Goal: Task Accomplishment & Management: Complete application form

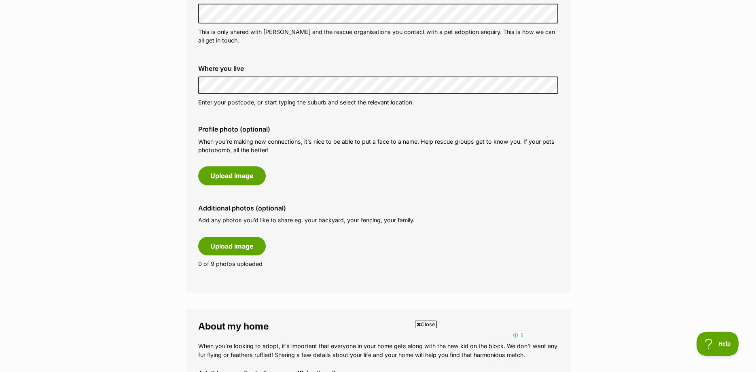
scroll to position [288, 0]
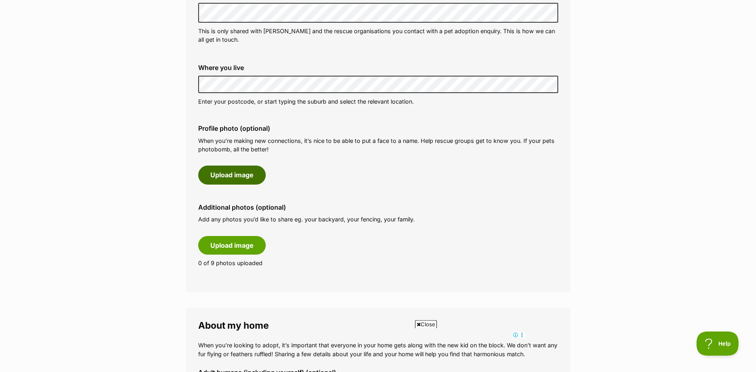
click at [218, 175] on button "Upload image" at bounding box center [232, 174] width 68 height 19
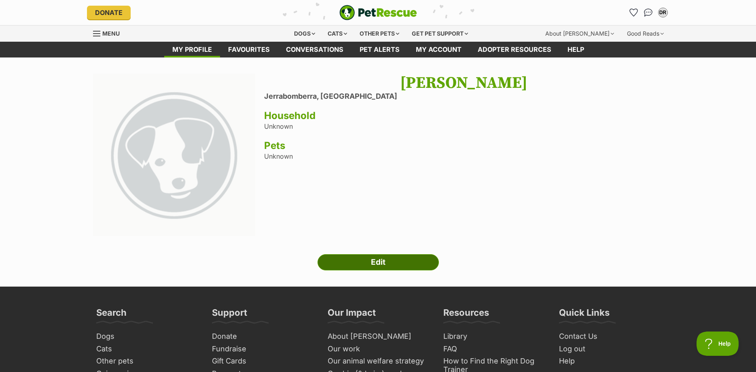
click at [360, 265] on link "Edit" at bounding box center [378, 262] width 121 height 16
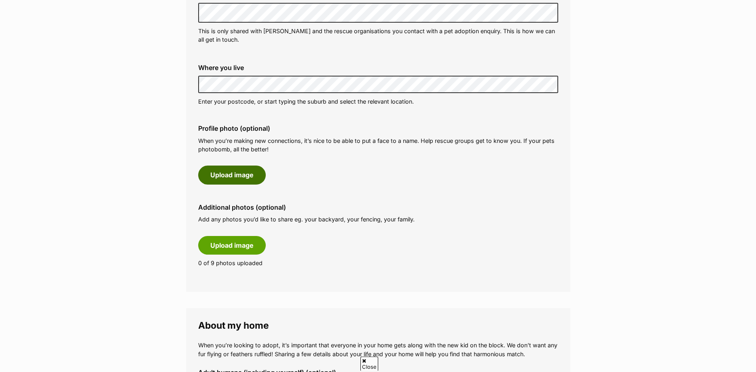
scroll to position [288, 0]
click at [226, 177] on button "Upload image" at bounding box center [232, 174] width 68 height 19
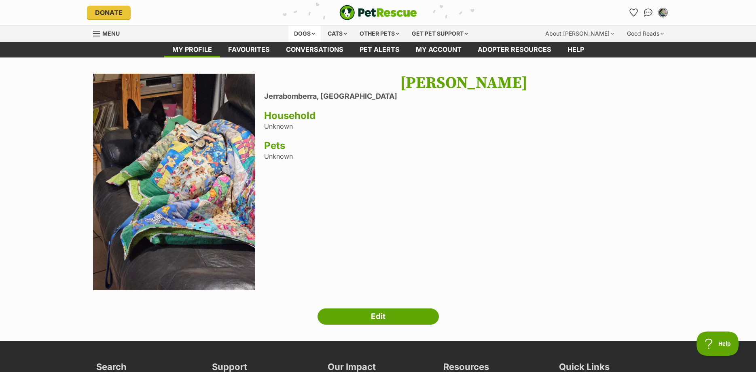
click at [300, 34] on div "Dogs" at bounding box center [304, 33] width 32 height 16
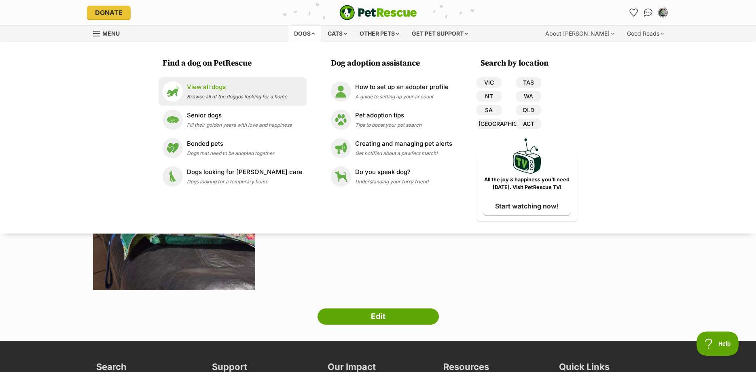
click at [218, 85] on p "View all dogs" at bounding box center [237, 87] width 100 height 9
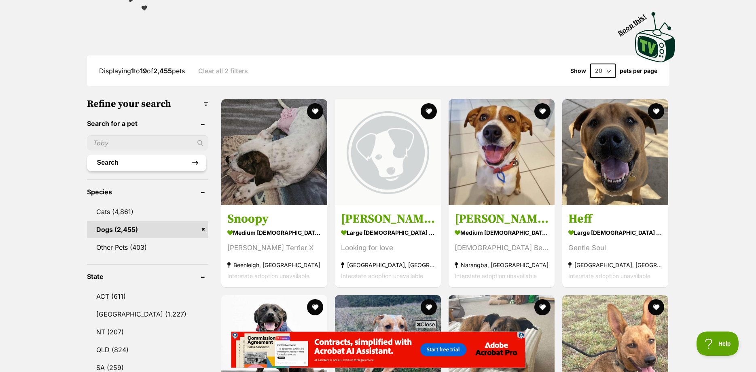
click at [159, 161] on button "Search" at bounding box center [146, 163] width 119 height 16
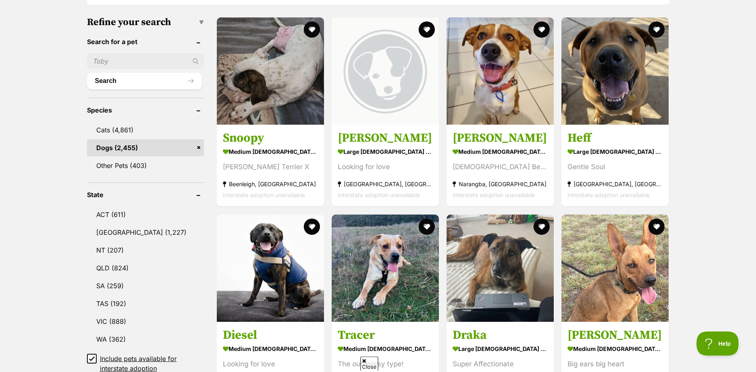
scroll to position [247, 0]
click at [130, 80] on button "Search" at bounding box center [144, 80] width 115 height 16
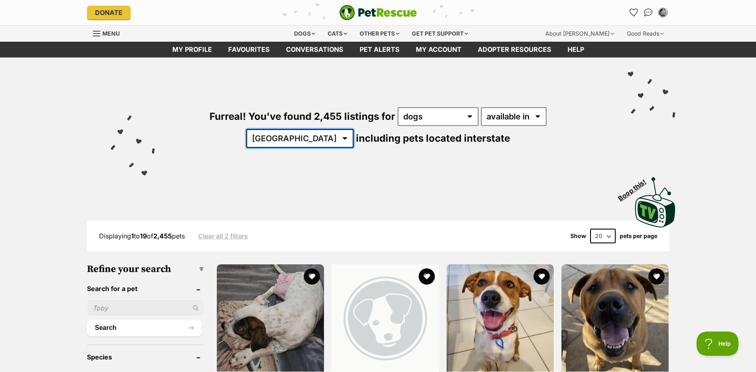
click at [246, 129] on select "[GEOGRAPHIC_DATA] [GEOGRAPHIC_DATA] [GEOGRAPHIC_DATA] [GEOGRAPHIC_DATA] [GEOGRA…" at bounding box center [299, 138] width 107 height 19
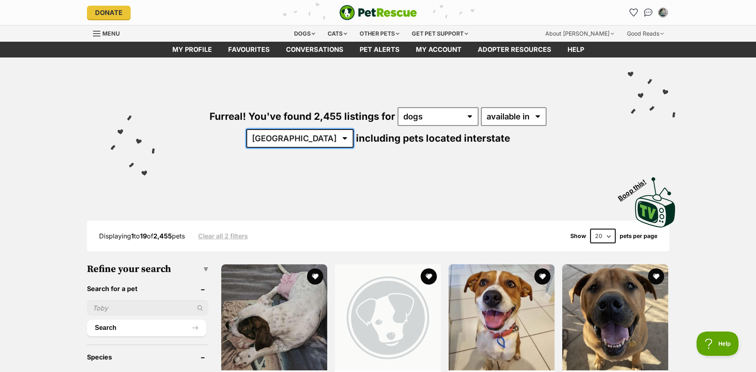
select select "[GEOGRAPHIC_DATA]"
click option "[GEOGRAPHIC_DATA]" at bounding box center [0, 0] width 0 height 0
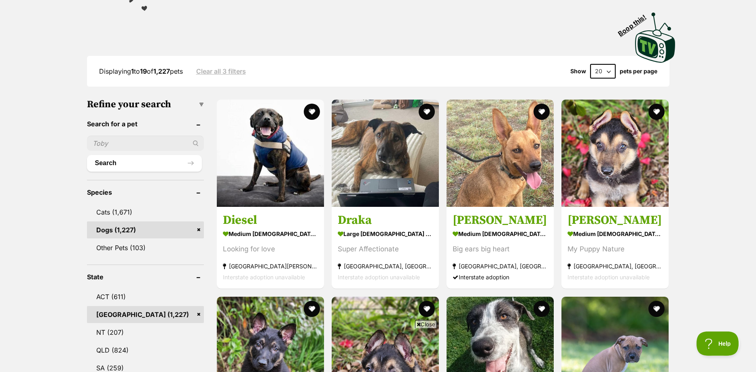
click at [116, 139] on input "text" at bounding box center [145, 142] width 117 height 15
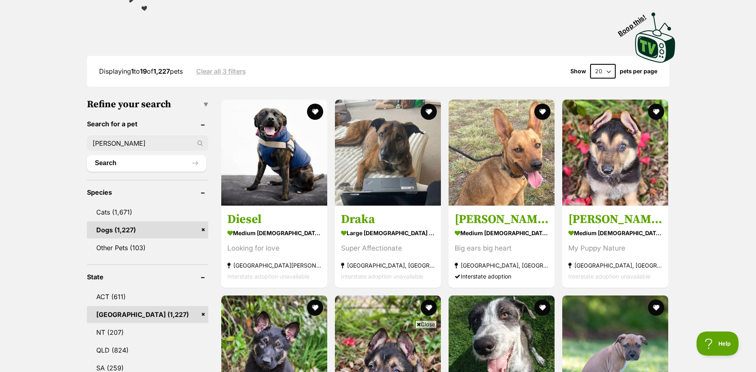
type input "[PERSON_NAME]"
click at [87, 155] on button "Search" at bounding box center [146, 163] width 119 height 16
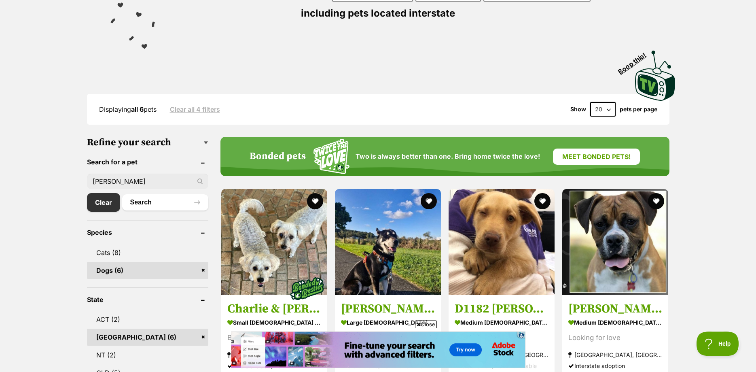
drag, startPoint x: 121, startPoint y: 180, endPoint x: 27, endPoint y: 180, distance: 94.2
click at [87, 180] on input "Charlie" at bounding box center [147, 181] width 121 height 15
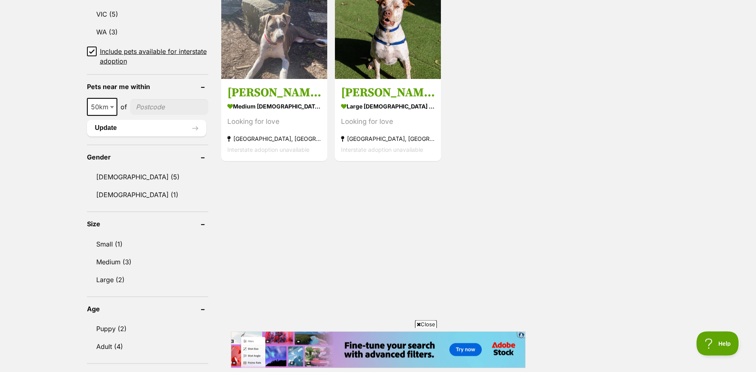
scroll to position [536, 0]
click at [113, 107] on b at bounding box center [112, 107] width 4 height 2
select select "25"
click at [164, 110] on input"] "postcode" at bounding box center [169, 106] width 78 height 15
type input"] "2619"
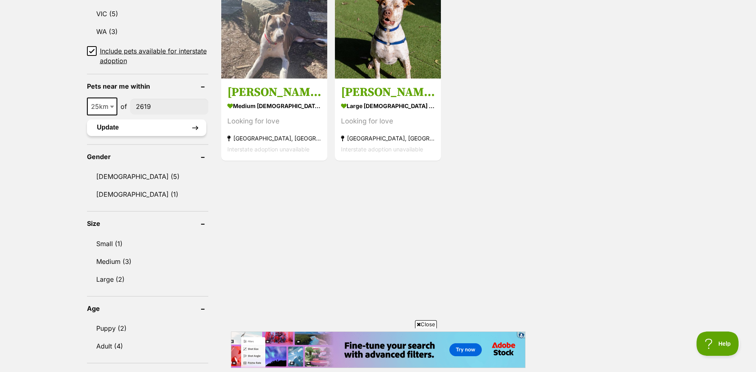
click at [109, 128] on button "Update" at bounding box center [146, 127] width 119 height 16
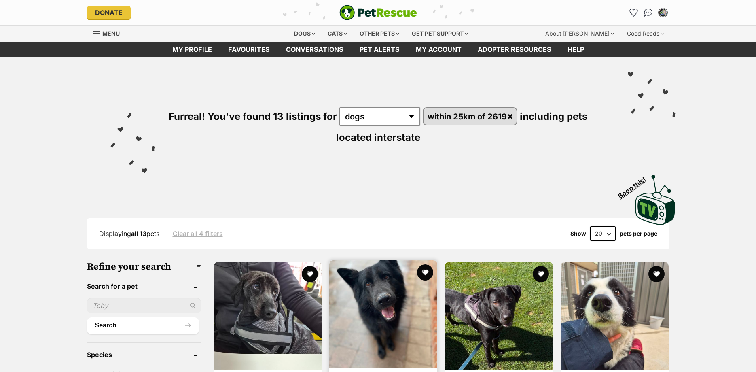
click at [378, 318] on img at bounding box center [383, 314] width 108 height 108
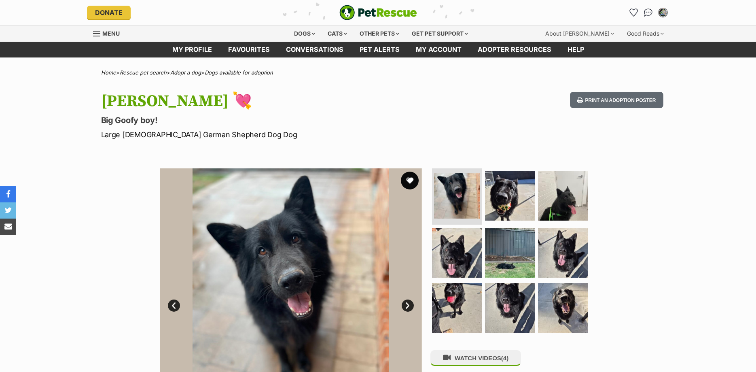
drag, startPoint x: 409, startPoint y: 180, endPoint x: 413, endPoint y: 184, distance: 5.1
click at [410, 180] on button "favourite" at bounding box center [410, 180] width 18 height 18
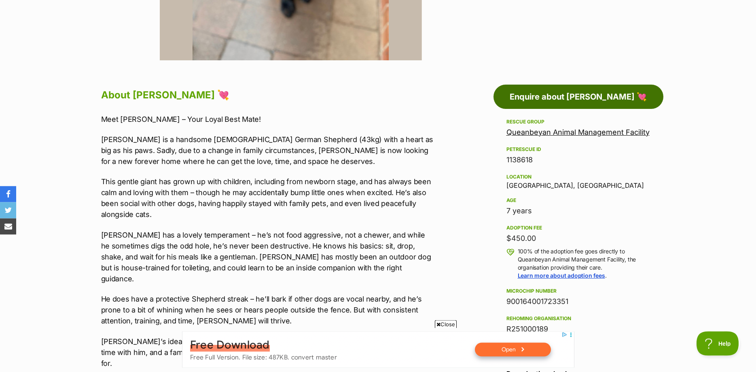
scroll to position [370, 0]
click at [541, 97] on link "Enquire about [PERSON_NAME] 💘" at bounding box center [578, 96] width 170 height 24
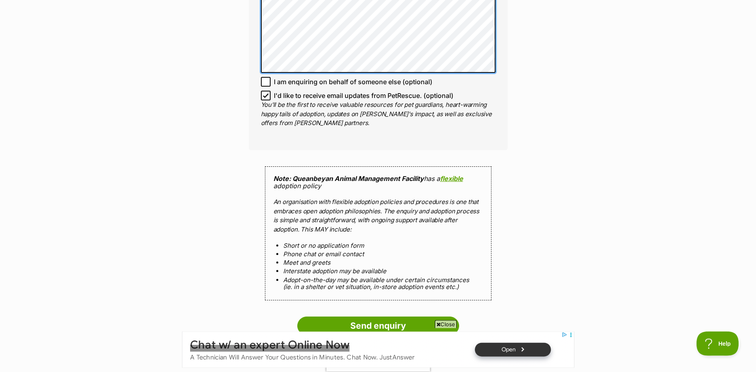
scroll to position [701, 0]
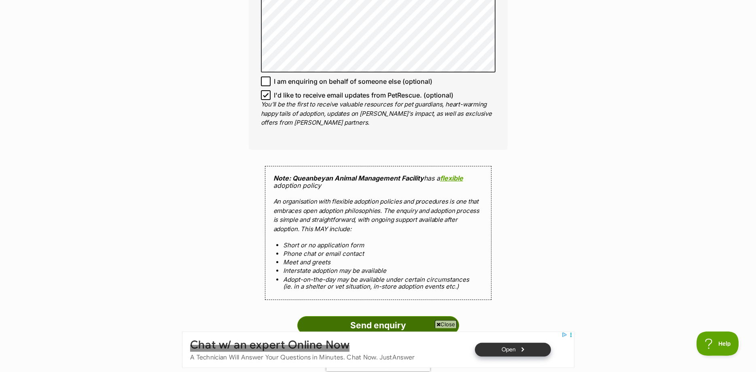
click at [386, 316] on input "Send enquiry" at bounding box center [378, 325] width 162 height 19
